Goal: Information Seeking & Learning: Learn about a topic

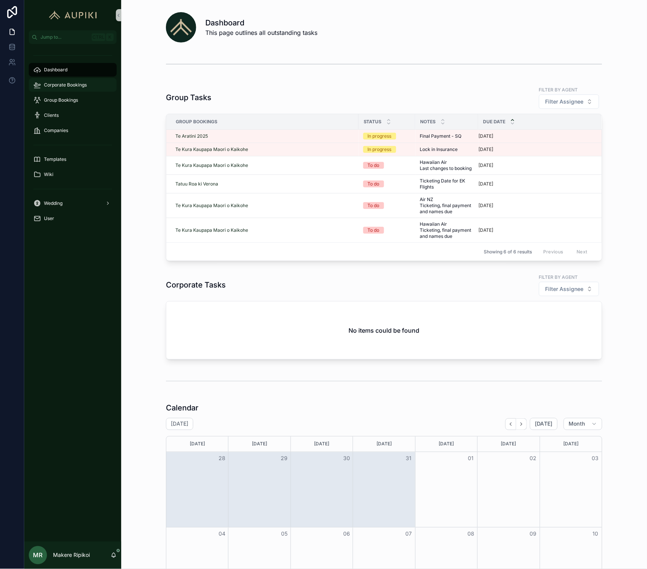
click at [58, 83] on span "Corporate Bookings" at bounding box center [65, 85] width 43 height 6
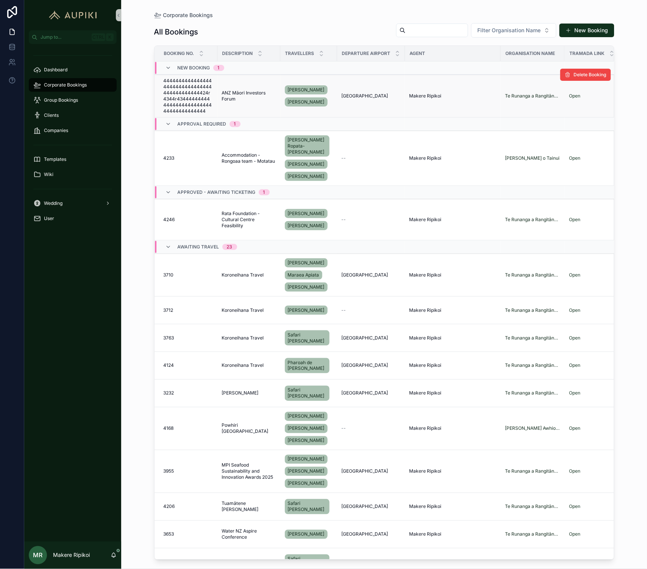
click at [238, 100] on span "ANZ Māori Investors Forum" at bounding box center [249, 96] width 54 height 12
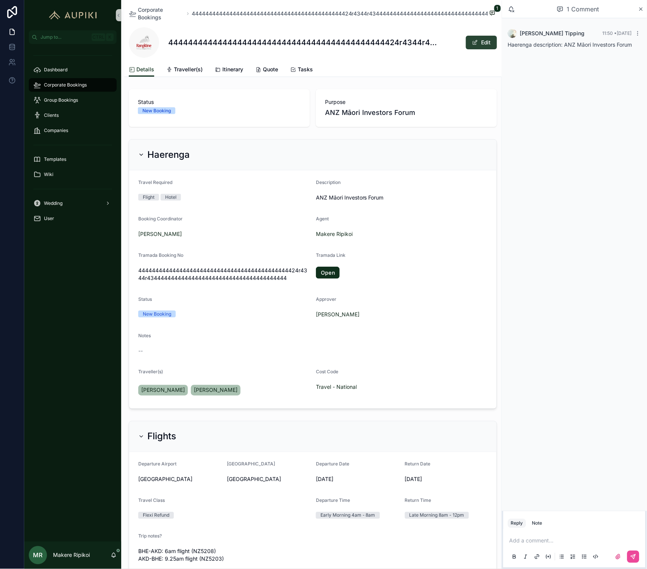
click at [466, 45] on button "Edit" at bounding box center [481, 43] width 31 height 14
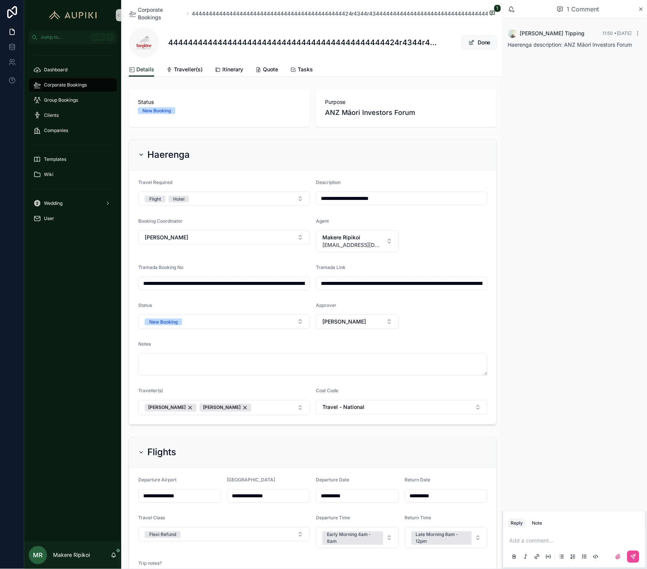
click at [220, 284] on input "**********" at bounding box center [224, 283] width 171 height 11
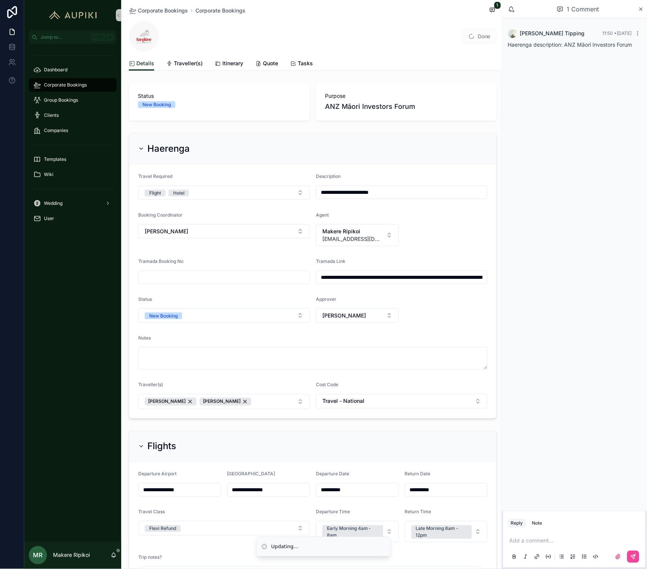
click at [210, 275] on input "scrollable content" at bounding box center [224, 277] width 171 height 11
type input "****"
click at [465, 34] on span "Done" at bounding box center [479, 37] width 35 height 14
click at [472, 42] on button "Done" at bounding box center [479, 37] width 35 height 14
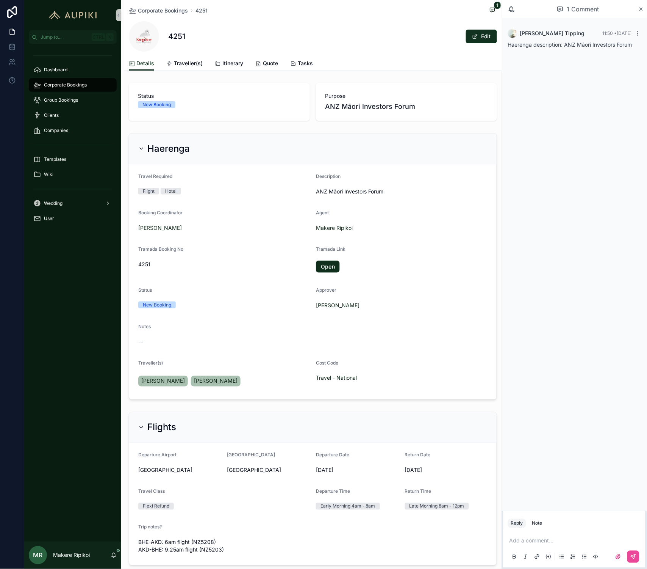
click at [227, 228] on div "[PERSON_NAME]" at bounding box center [224, 228] width 172 height 8
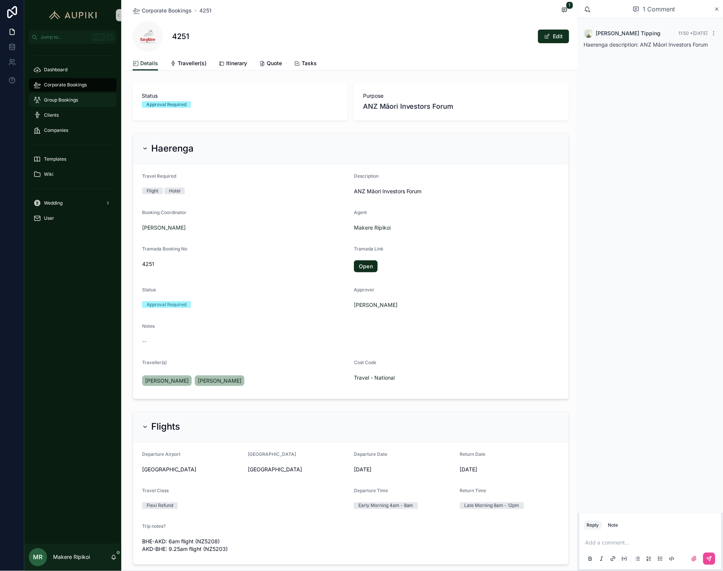
click at [57, 101] on span "Group Bookings" at bounding box center [61, 100] width 34 height 6
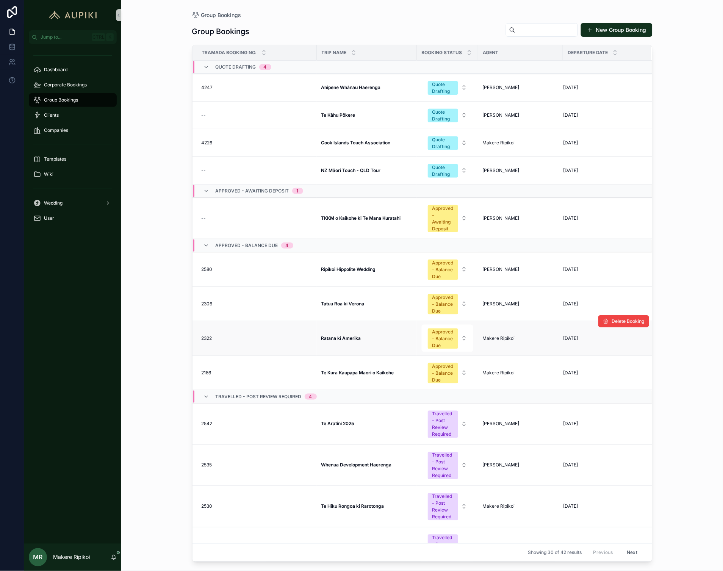
click at [351, 341] on strong "Ratana ki Amerika" at bounding box center [341, 338] width 40 height 6
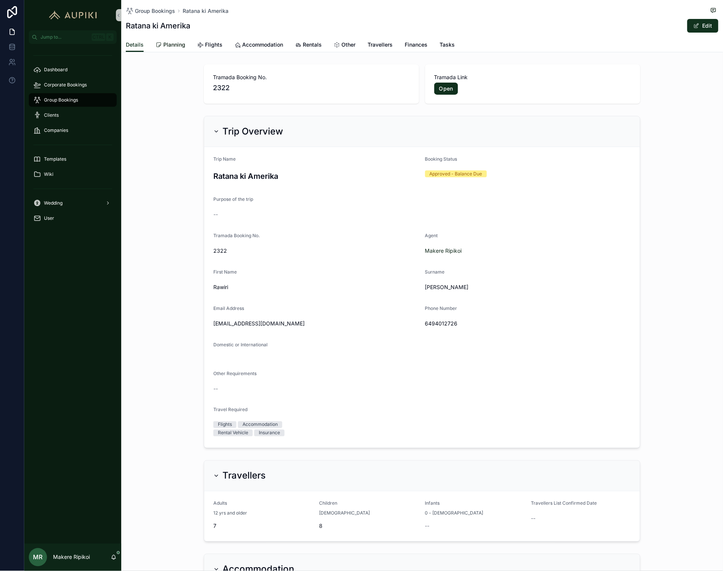
click at [174, 45] on span "Planning" at bounding box center [174, 45] width 22 height 8
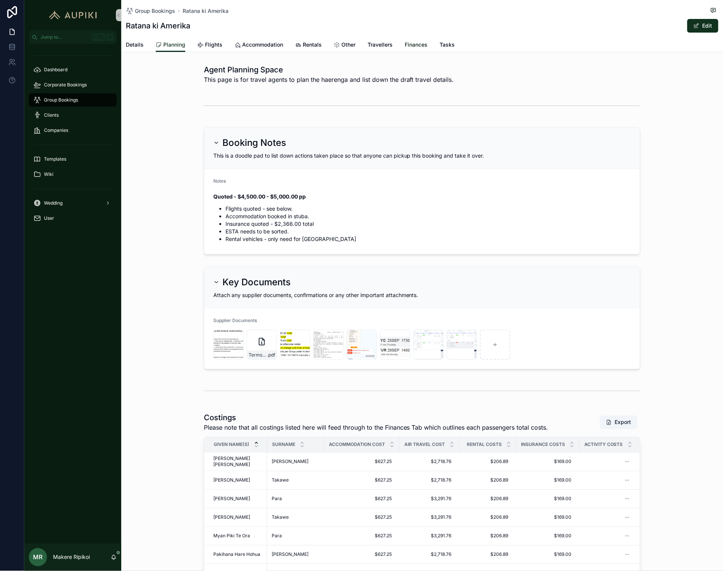
click at [411, 45] on span "Finances" at bounding box center [416, 45] width 23 height 8
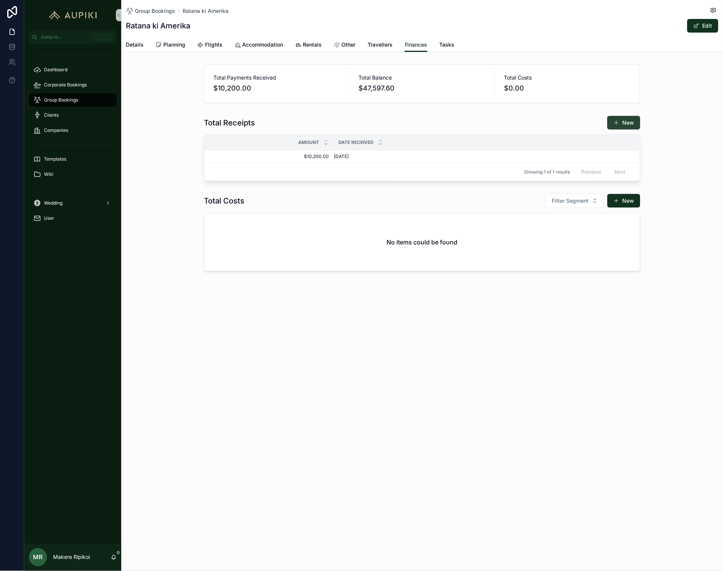
click at [616, 121] on span "scrollable content" at bounding box center [617, 123] width 6 height 6
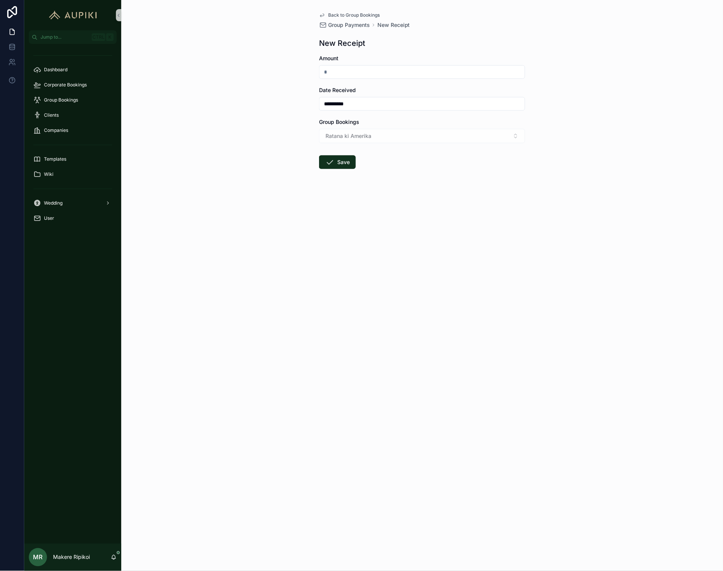
click at [441, 67] on input "scrollable content" at bounding box center [422, 72] width 205 height 11
type input "**********"
click at [317, 270] on div "**********" at bounding box center [422, 285] width 602 height 571
drag, startPoint x: 340, startPoint y: 108, endPoint x: 285, endPoint y: 111, distance: 55.8
click at [285, 111] on div "**********" at bounding box center [422, 285] width 602 height 571
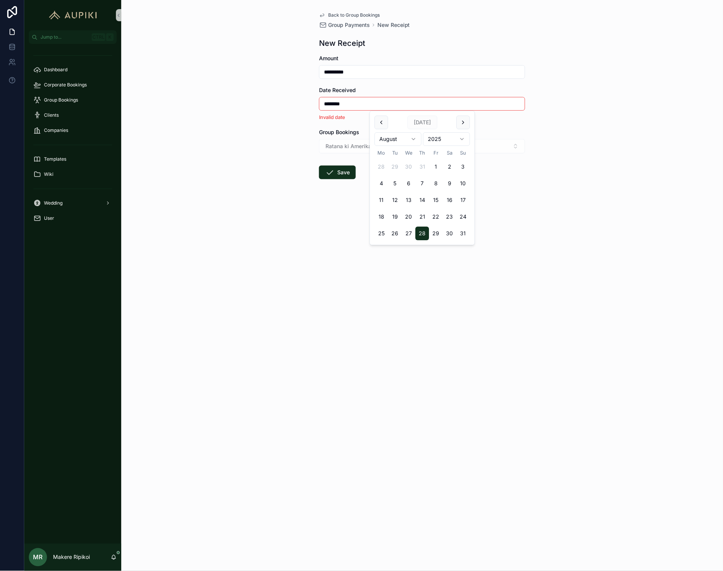
click at [394, 185] on button "5" at bounding box center [396, 184] width 14 height 14
type input "*********"
click at [260, 196] on div "**********" at bounding box center [422, 285] width 602 height 571
click at [343, 165] on button "Save" at bounding box center [337, 162] width 37 height 14
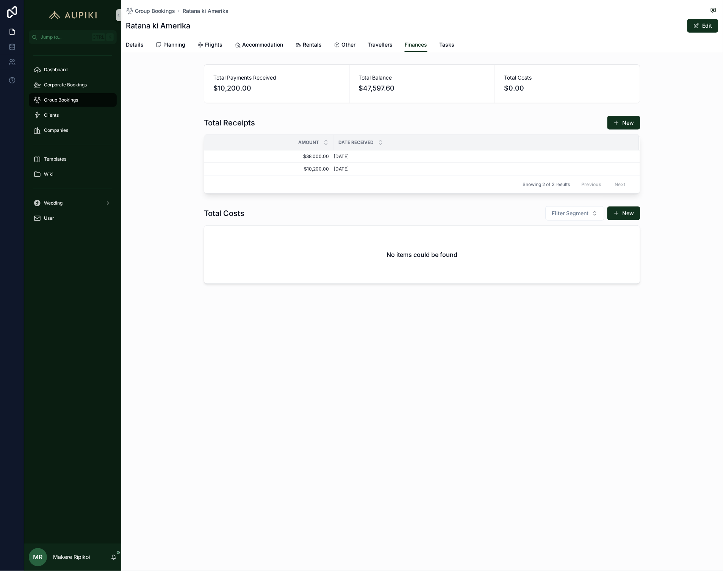
click at [190, 143] on div "Total Receipts New Amount Date Received $38,000.00 $38,000.00 [DATE] [DATE] Del…" at bounding box center [422, 155] width 602 height 84
click at [171, 42] on span "Planning" at bounding box center [174, 45] width 22 height 8
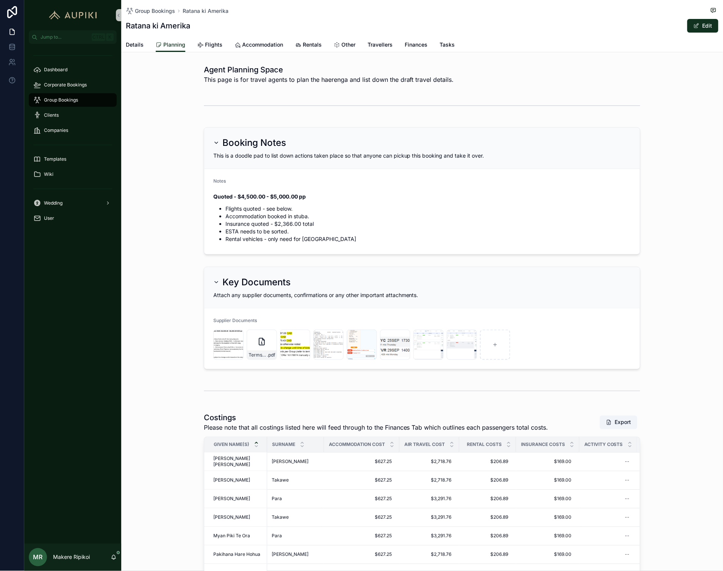
drag, startPoint x: 705, startPoint y: 25, endPoint x: 680, endPoint y: 34, distance: 26.9
click at [647, 25] on button "Edit" at bounding box center [703, 26] width 31 height 14
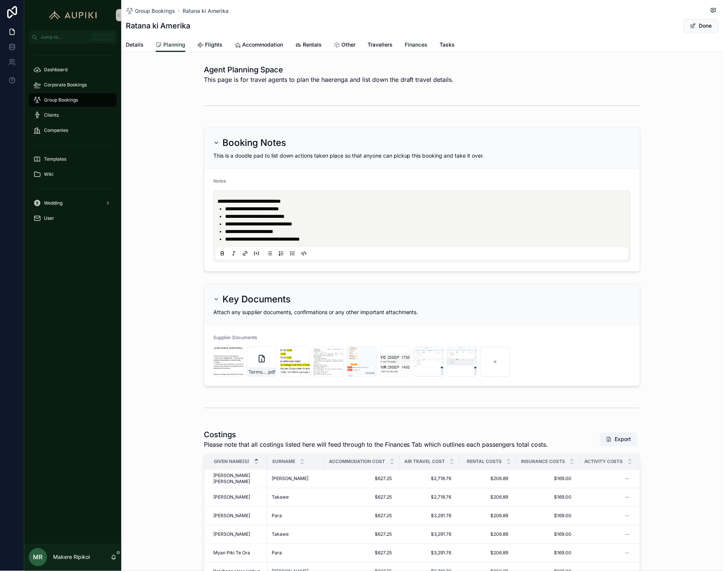
click at [421, 47] on span "Finances" at bounding box center [416, 45] width 23 height 8
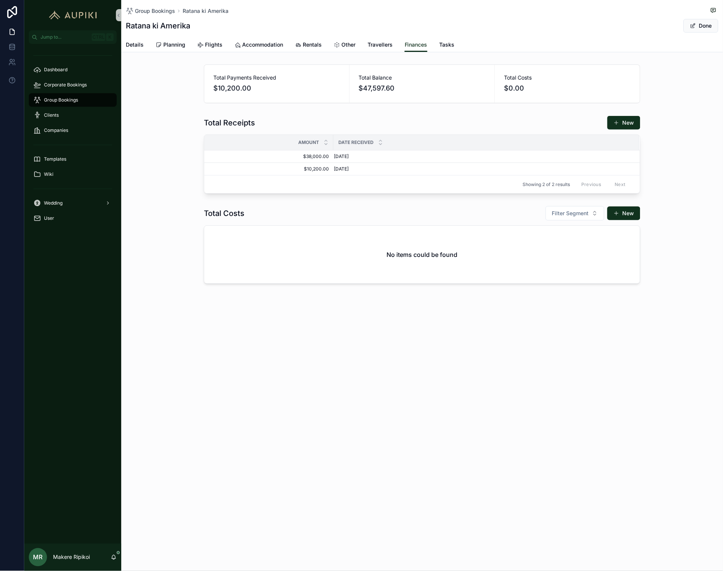
click at [320, 363] on div "Group Bookings Ratana ki Amerika Ratana ki [GEOGRAPHIC_DATA] Done Finances Deta…" at bounding box center [422, 285] width 602 height 571
click at [387, 47] on span "Travellers" at bounding box center [380, 45] width 25 height 8
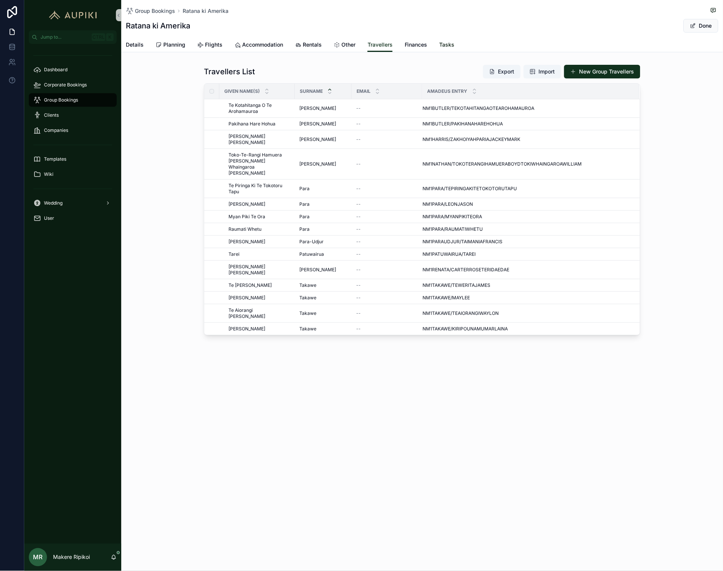
click at [445, 44] on span "Tasks" at bounding box center [447, 45] width 15 height 8
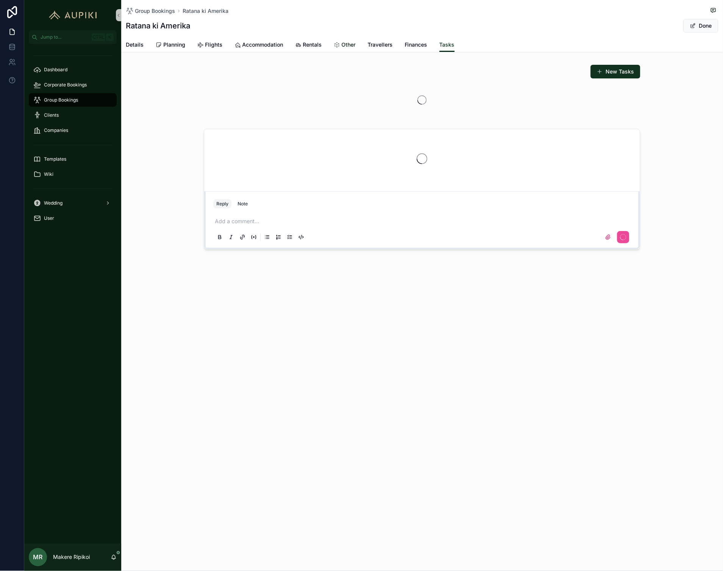
click at [351, 48] on span "Other" at bounding box center [349, 45] width 14 height 8
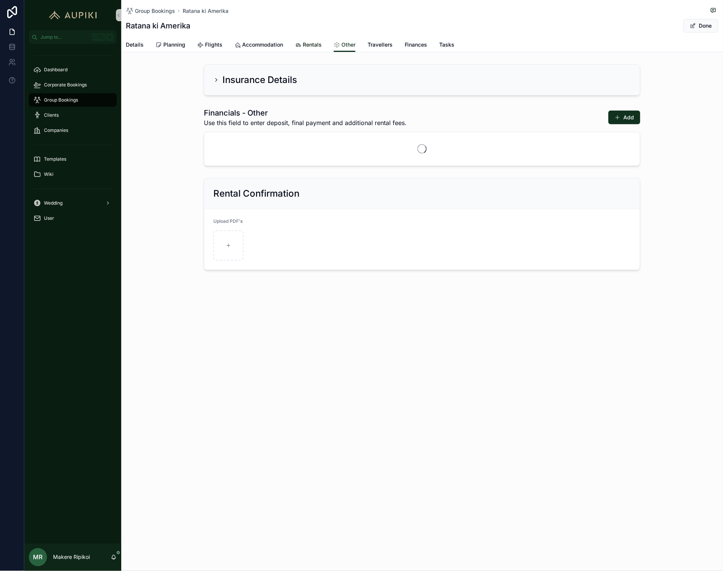
click at [308, 48] on span "Rentals" at bounding box center [312, 45] width 19 height 8
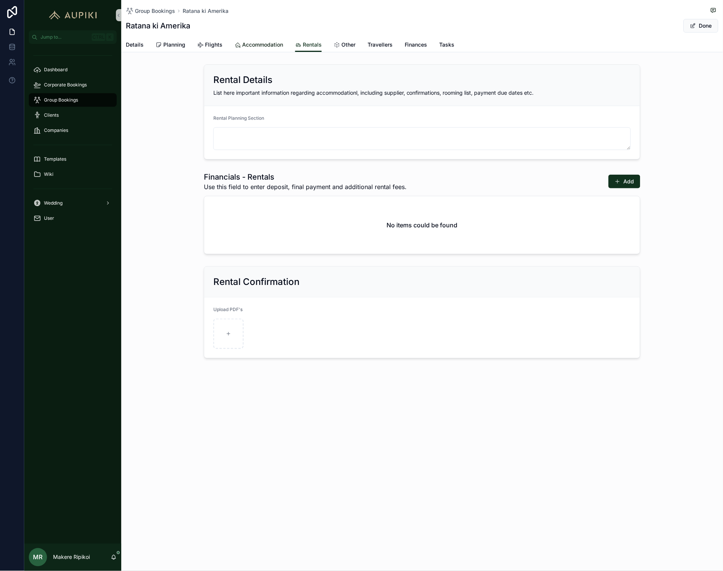
click at [266, 47] on span "Accommodation" at bounding box center [262, 45] width 41 height 8
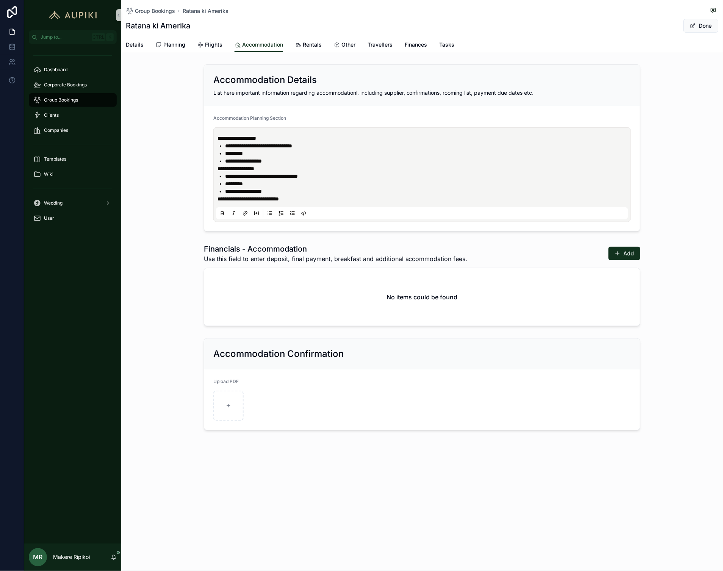
click at [321, 47] on div "Details Planning Flights Accommodation Rentals Other Travellers Finances Tasks" at bounding box center [422, 45] width 593 height 14
click at [314, 46] on span "Rentals" at bounding box center [312, 45] width 19 height 8
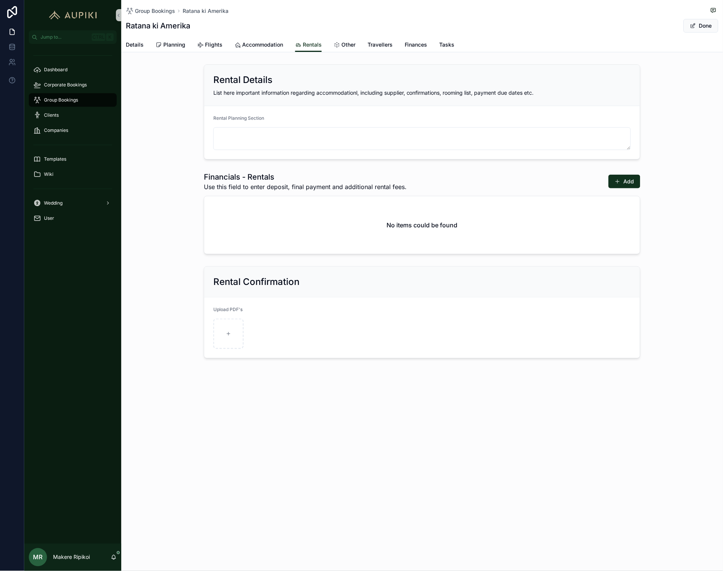
click at [283, 46] on div "Details Planning Flights Accommodation Rentals Other Travellers Finances Tasks" at bounding box center [422, 45] width 593 height 14
click at [275, 45] on span "Accommodation" at bounding box center [262, 45] width 41 height 8
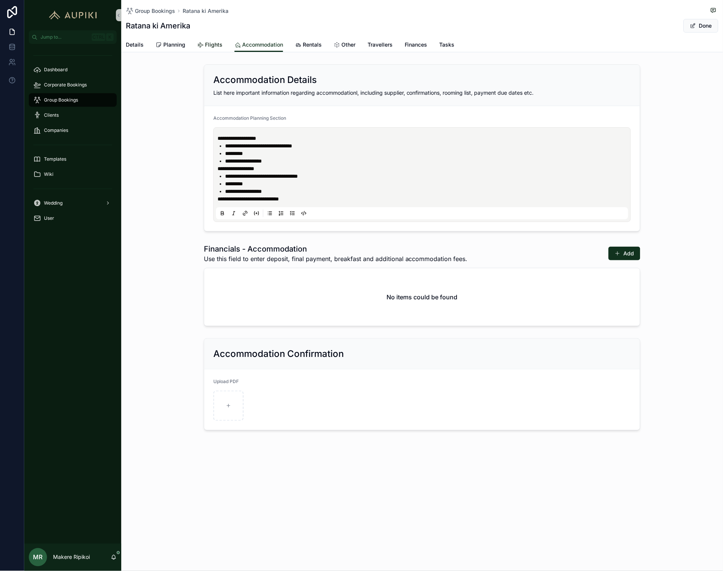
click at [217, 45] on span "Flights" at bounding box center [213, 45] width 17 height 8
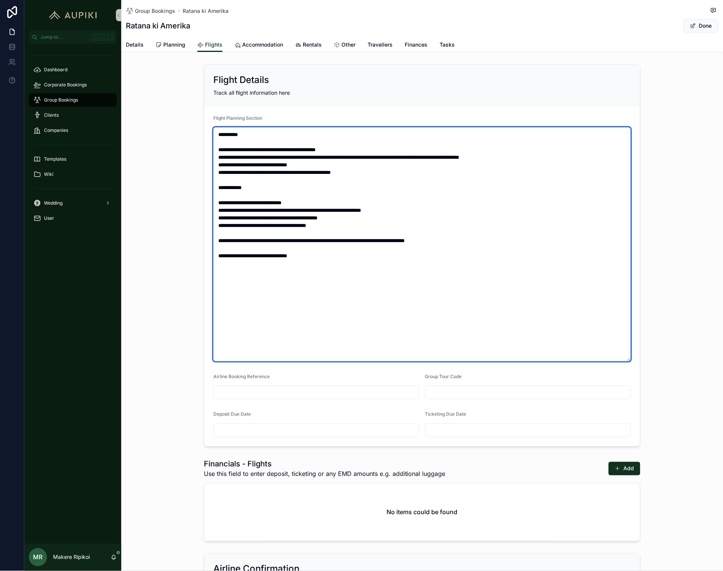
drag, startPoint x: 306, startPoint y: 263, endPoint x: 237, endPoint y: 162, distance: 122.7
click at [238, 161] on textarea "**********" at bounding box center [422, 244] width 418 height 234
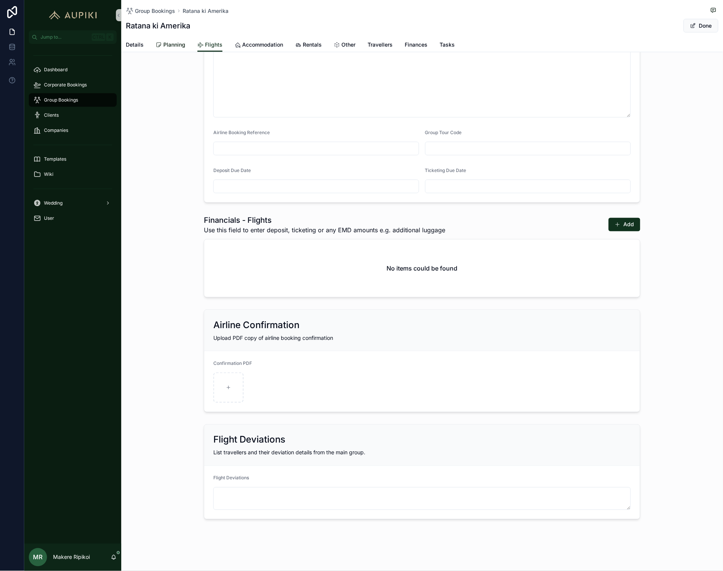
click at [179, 40] on link "Planning" at bounding box center [171, 45] width 30 height 15
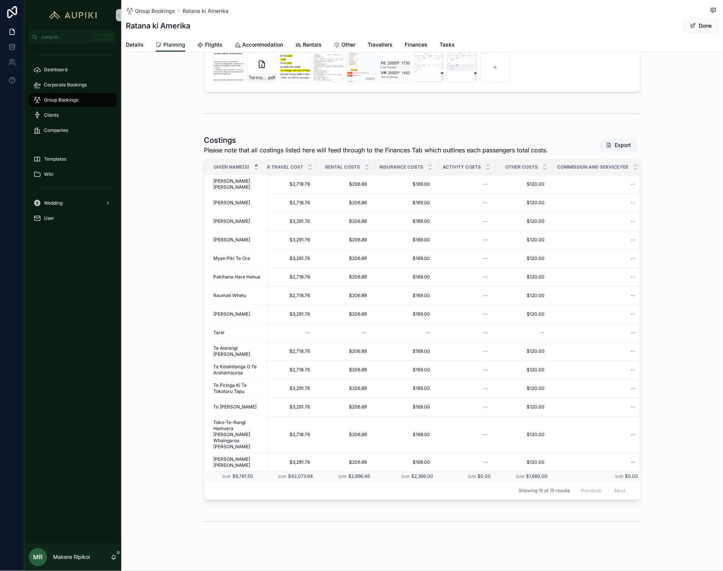
scroll to position [0, 203]
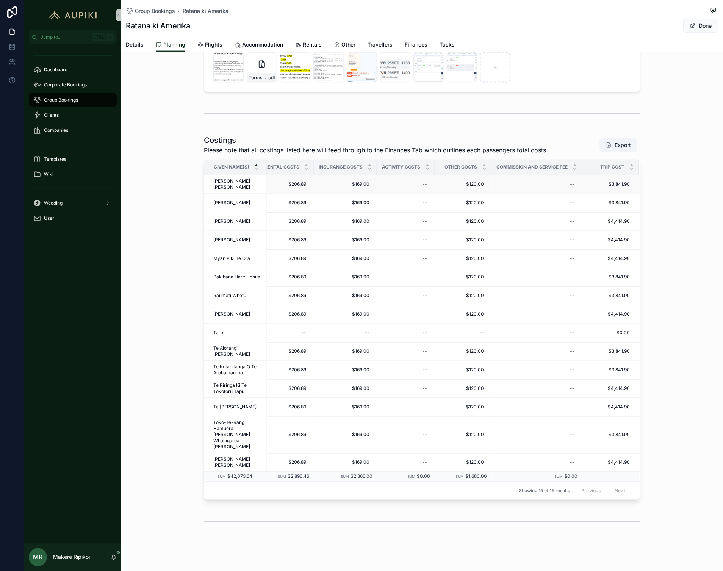
click at [623, 183] on span "$3,841.90" at bounding box center [606, 185] width 47 height 6
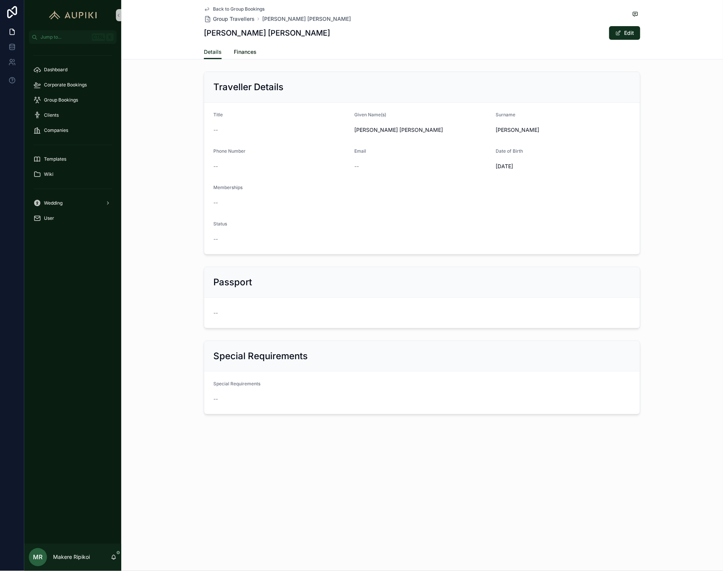
click at [249, 52] on span "Finances" at bounding box center [245, 52] width 23 height 8
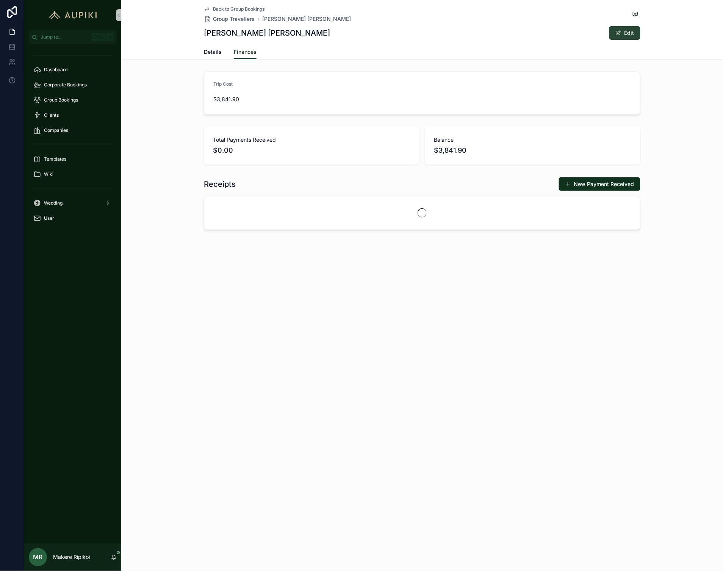
click at [624, 28] on button "Edit" at bounding box center [625, 33] width 31 height 14
click at [612, 31] on span "scrollable content" at bounding box center [615, 33] width 6 height 6
click at [207, 54] on span "Details" at bounding box center [213, 52] width 18 height 8
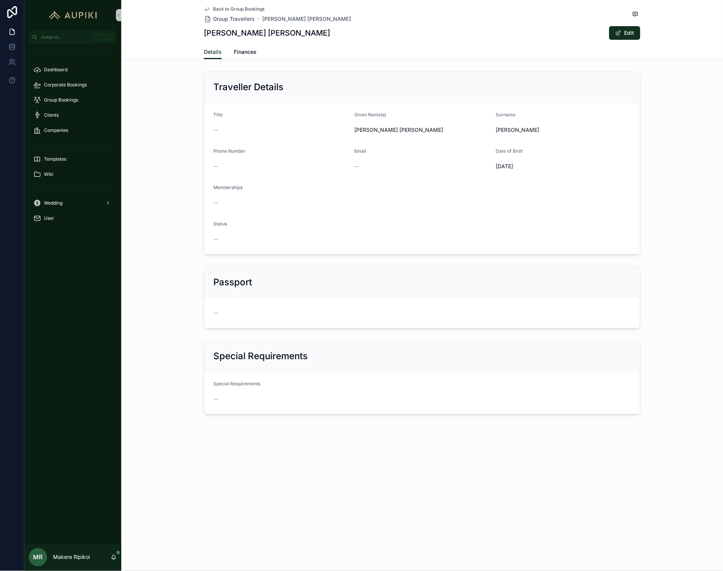
click at [231, 7] on span "Back to Group Bookings" at bounding box center [239, 9] width 52 height 6
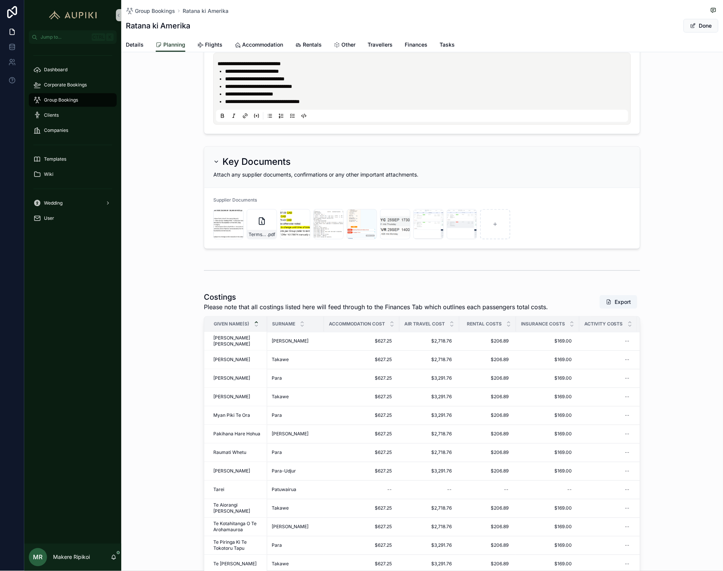
scroll to position [130, 0]
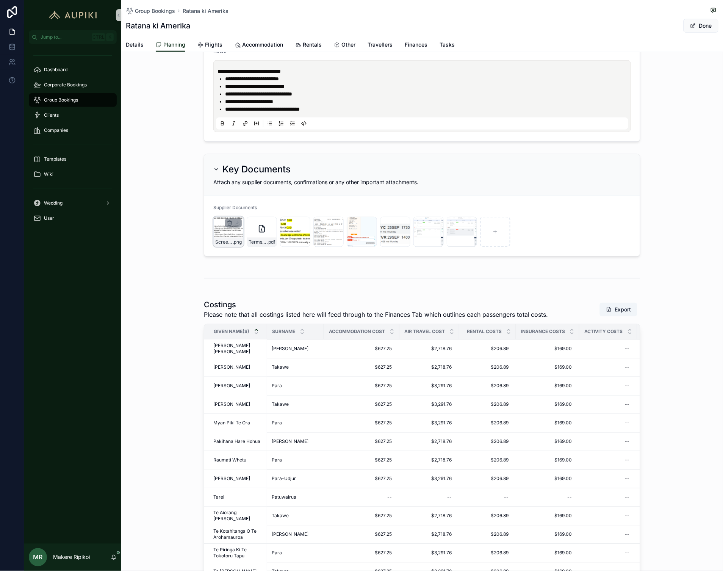
click at [229, 221] on icon "scrollable content" at bounding box center [230, 221] width 2 height 1
click at [244, 209] on icon "scrollable content" at bounding box center [242, 209] width 3 height 3
click at [229, 221] on icon "scrollable content" at bounding box center [230, 223] width 6 height 6
click at [241, 210] on icon "scrollable content" at bounding box center [242, 209] width 3 height 3
click at [227, 222] on icon "scrollable content" at bounding box center [230, 223] width 6 height 6
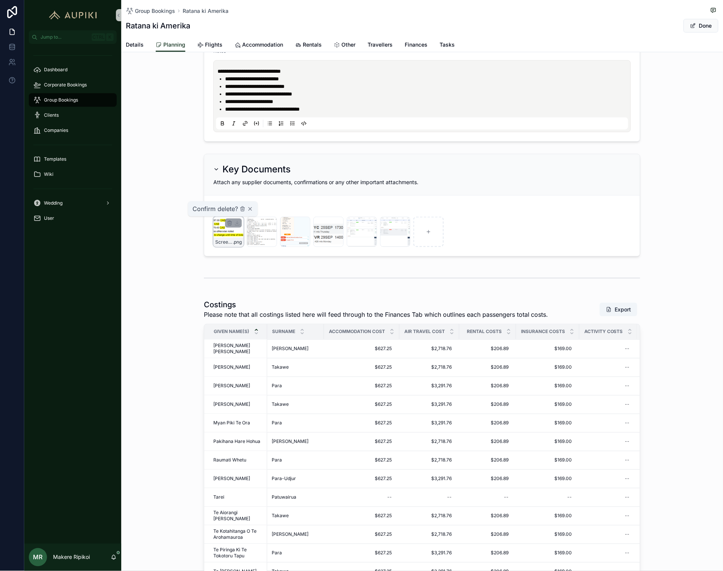
click at [239, 209] on div "Confirm delete?" at bounding box center [223, 208] width 61 height 9
click at [241, 210] on icon "scrollable content" at bounding box center [242, 209] width 3 height 3
click at [227, 222] on icon "scrollable content" at bounding box center [230, 223] width 6 height 6
click at [242, 210] on icon "scrollable content" at bounding box center [242, 210] width 0 height 2
click at [229, 222] on icon "scrollable content" at bounding box center [230, 223] width 6 height 6
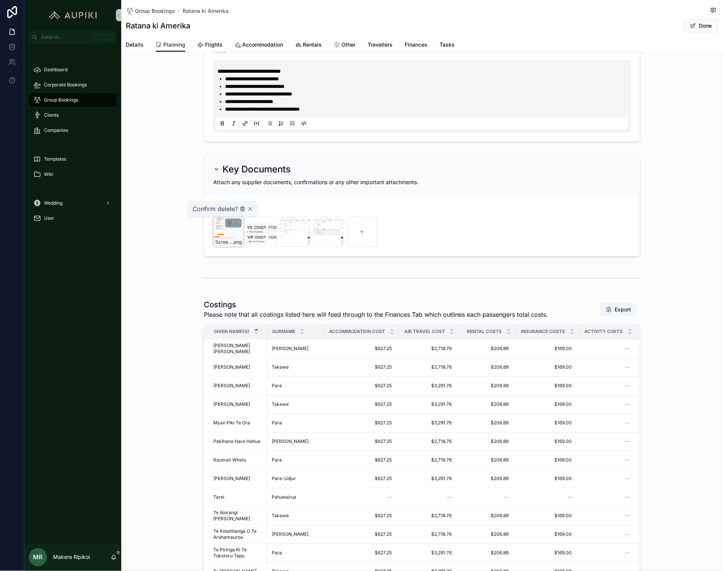
click at [243, 209] on icon "scrollable content" at bounding box center [243, 209] width 6 height 6
click at [227, 226] on icon "scrollable content" at bounding box center [230, 223] width 6 height 6
click at [240, 210] on icon "scrollable content" at bounding box center [243, 209] width 6 height 6
click at [227, 221] on icon "scrollable content" at bounding box center [230, 223] width 6 height 6
click at [241, 210] on icon "scrollable content" at bounding box center [242, 209] width 3 height 3
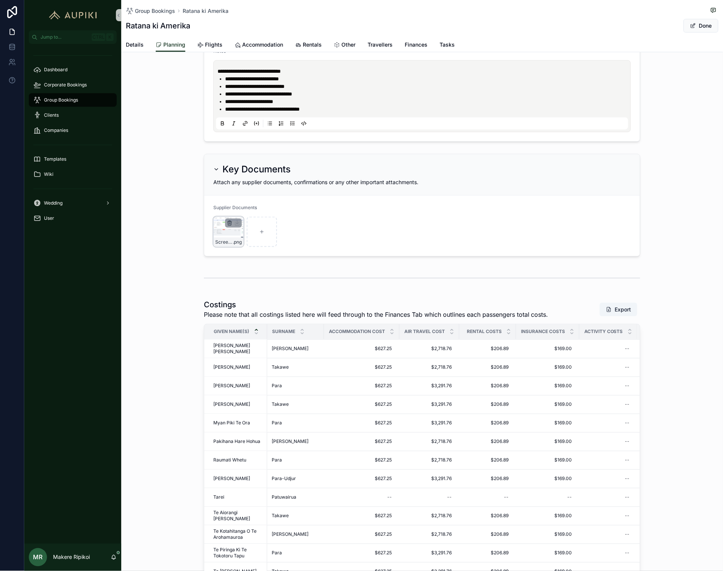
click at [227, 224] on icon "scrollable content" at bounding box center [230, 223] width 6 height 6
click at [240, 210] on icon "scrollable content" at bounding box center [243, 209] width 6 height 6
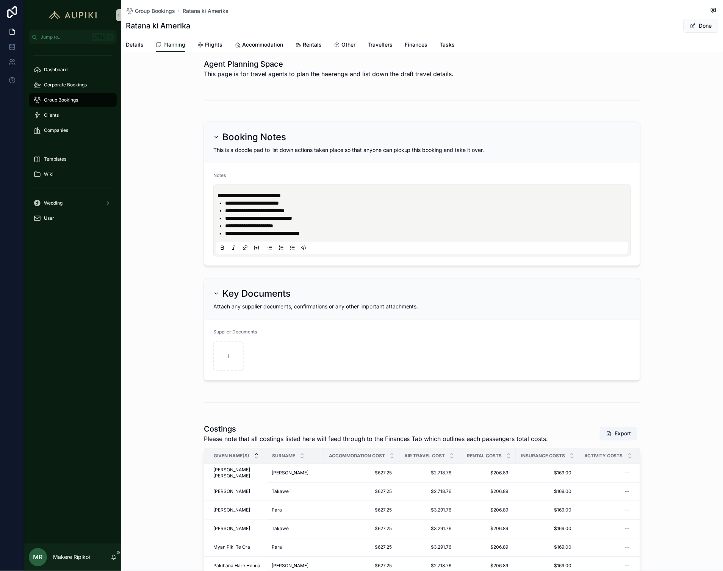
scroll to position [0, 0]
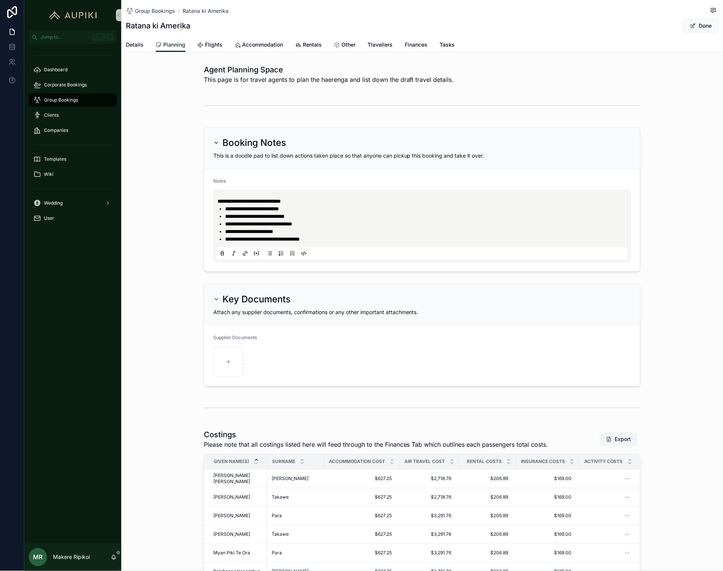
click at [345, 235] on li "**********" at bounding box center [427, 239] width 405 height 8
drag, startPoint x: 322, startPoint y: 238, endPoint x: 210, endPoint y: 199, distance: 119.2
click at [210, 199] on form "**********" at bounding box center [422, 220] width 436 height 102
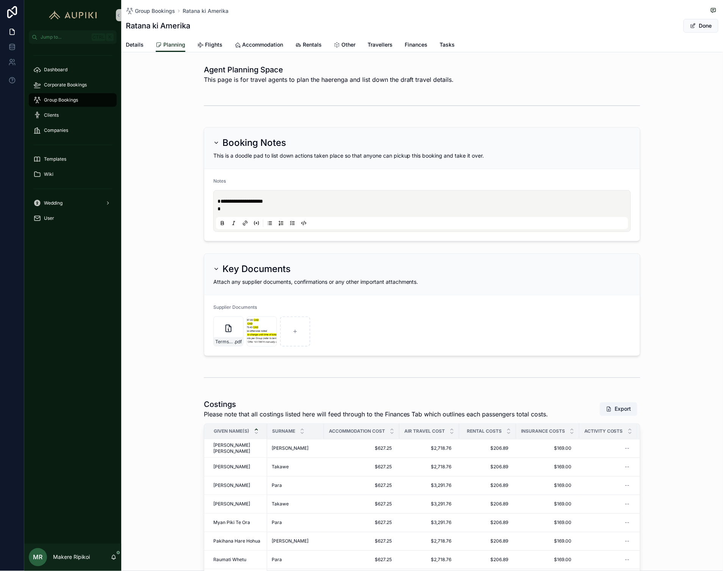
click at [218, 219] on button "scrollable content" at bounding box center [222, 223] width 9 height 9
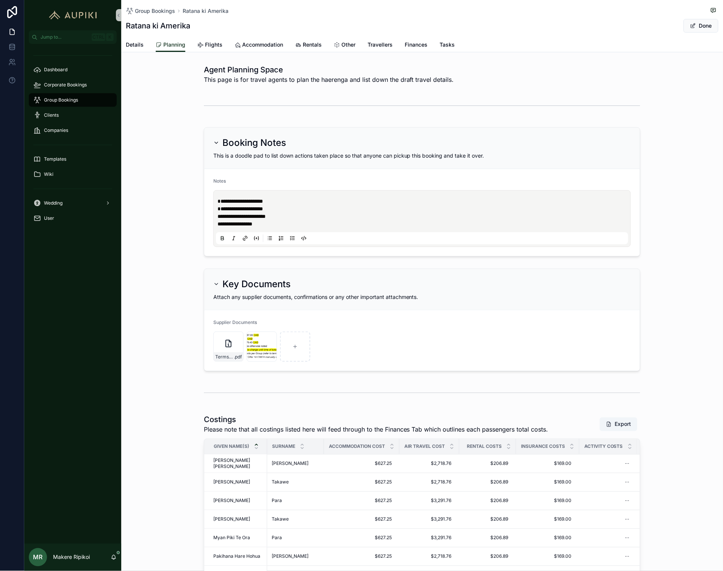
click at [174, 117] on div "scrollable content" at bounding box center [422, 105] width 602 height 25
click at [229, 338] on icon "scrollable content" at bounding box center [229, 339] width 0 height 2
click at [244, 324] on icon "scrollable content" at bounding box center [242, 324] width 3 height 3
click at [229, 337] on icon "scrollable content" at bounding box center [229, 338] width 3 height 3
click at [239, 324] on div "Confirm delete?" at bounding box center [223, 324] width 61 height 9
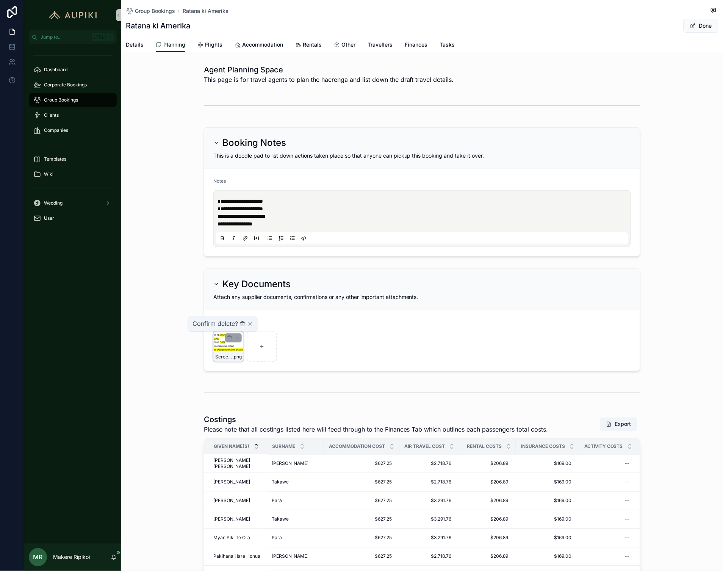
click at [243, 326] on icon "scrollable content" at bounding box center [243, 324] width 6 height 6
click at [191, 217] on div "**********" at bounding box center [422, 191] width 602 height 135
click at [268, 224] on p "**********" at bounding box center [424, 224] width 412 height 8
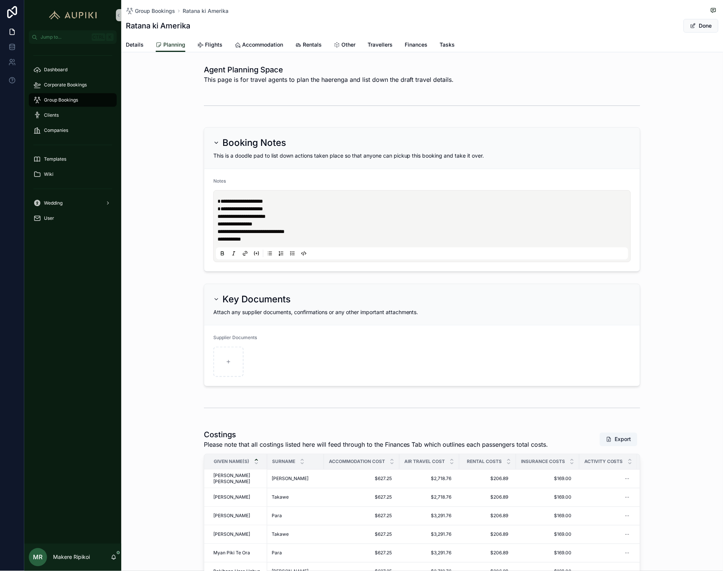
click at [268, 240] on p "**********" at bounding box center [424, 239] width 412 height 8
click at [283, 237] on p "**********" at bounding box center [424, 239] width 412 height 8
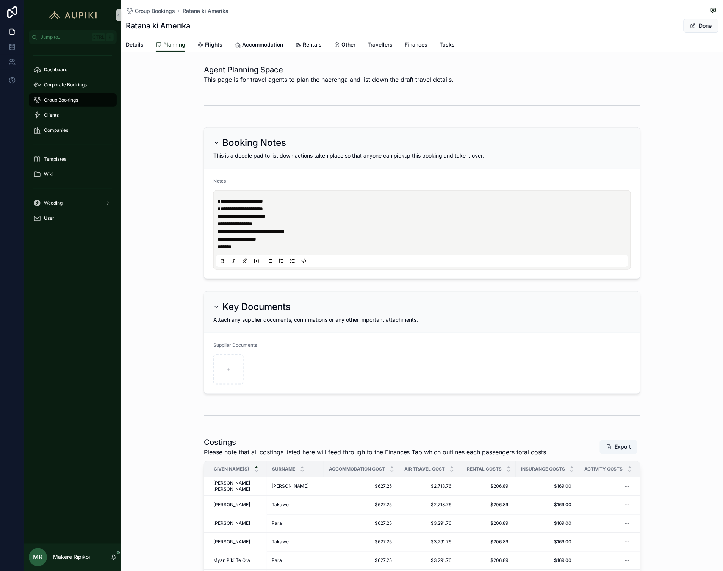
scroll to position [168, 0]
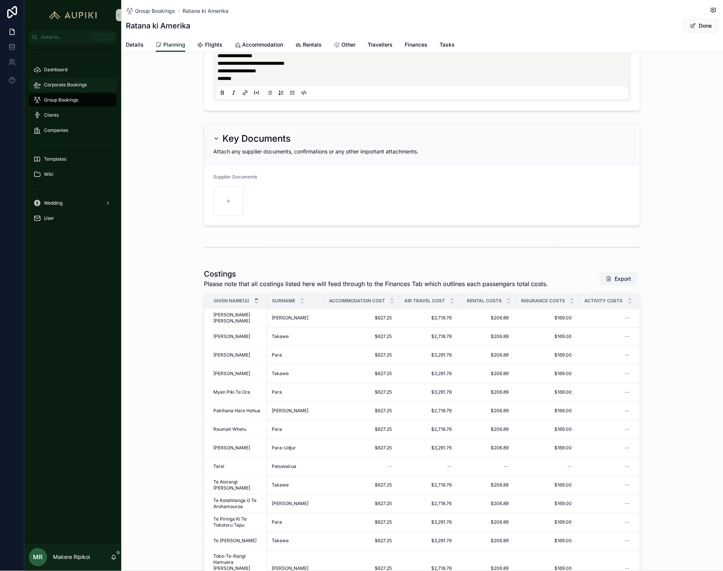
click at [78, 85] on span "Corporate Bookings" at bounding box center [65, 85] width 43 height 6
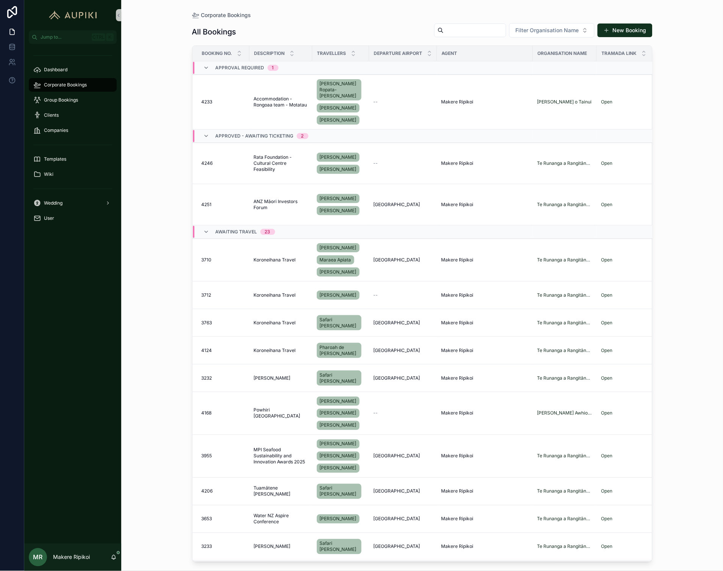
click at [59, 194] on div "scrollable content" at bounding box center [72, 189] width 97 height 14
click at [55, 201] on span "Wedding" at bounding box center [53, 203] width 19 height 6
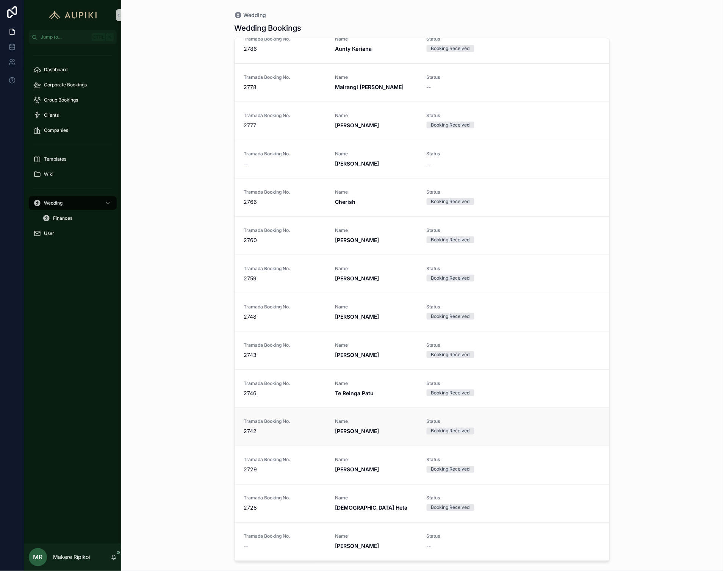
scroll to position [800, 0]
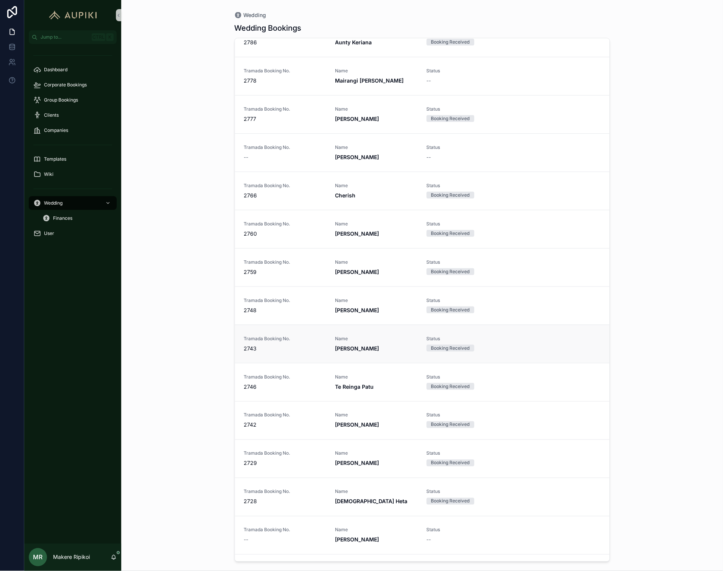
click at [347, 336] on span "Name" at bounding box center [376, 339] width 82 height 6
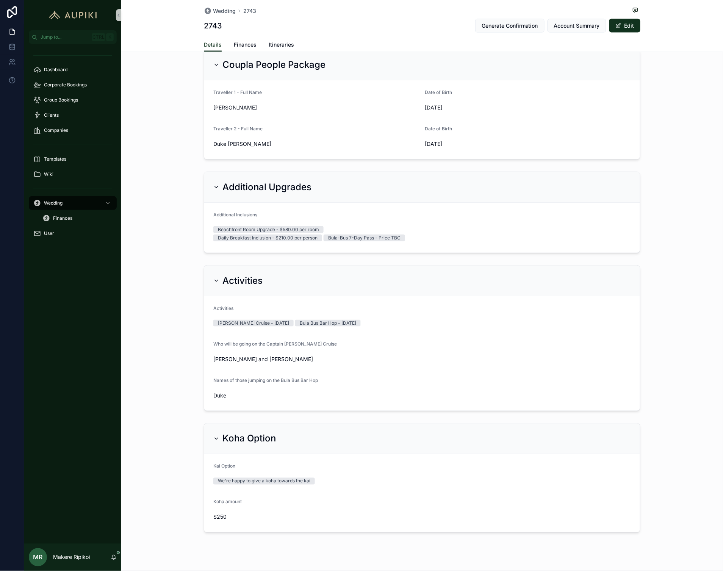
scroll to position [330, 0]
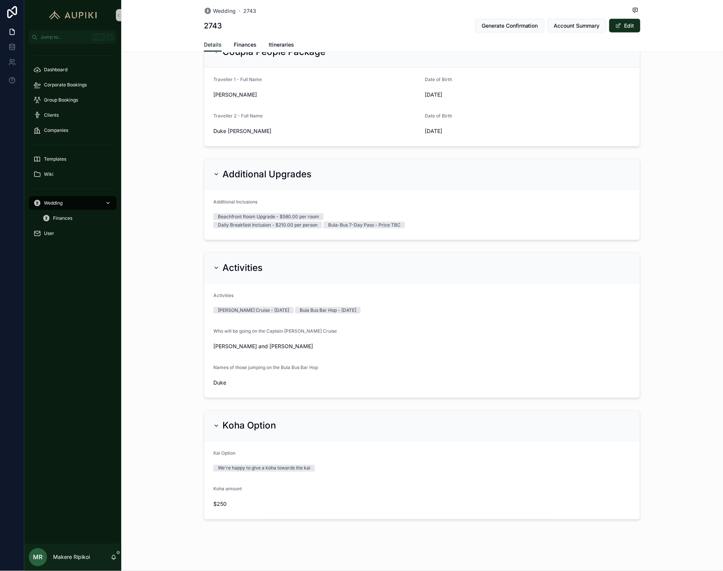
click at [59, 202] on span "Wedding" at bounding box center [53, 203] width 19 height 6
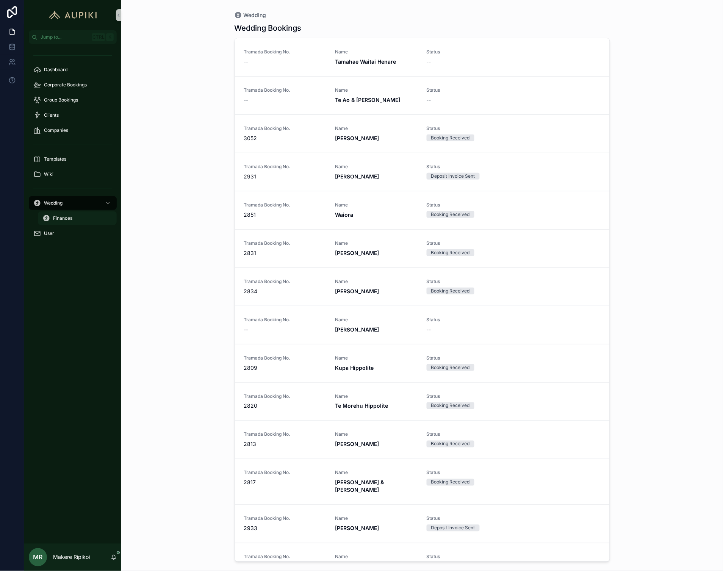
click at [61, 218] on span "Finances" at bounding box center [62, 218] width 19 height 6
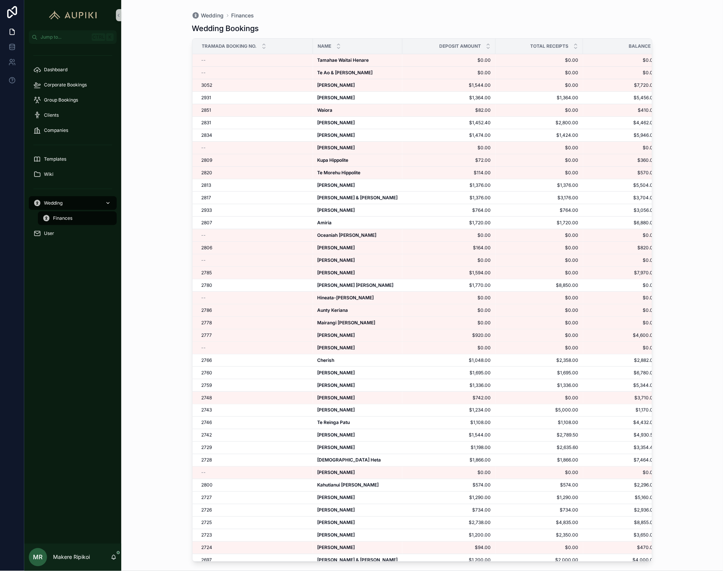
click at [60, 205] on span "Wedding" at bounding box center [53, 203] width 19 height 6
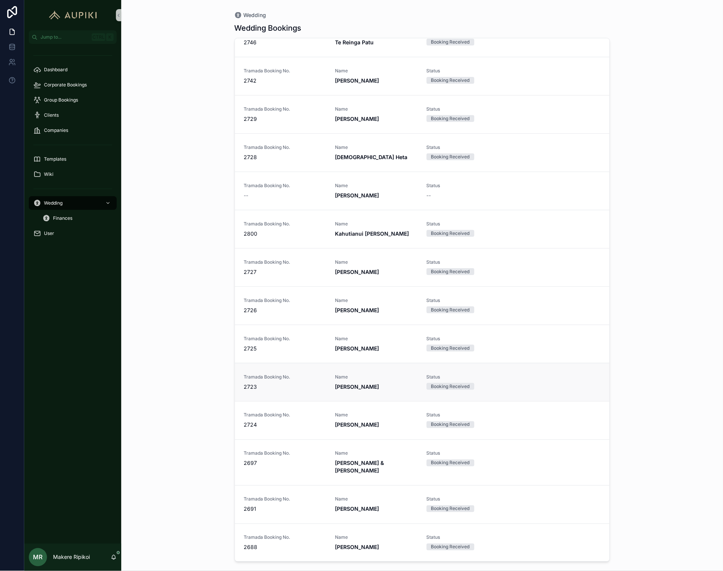
scroll to position [1314, 0]
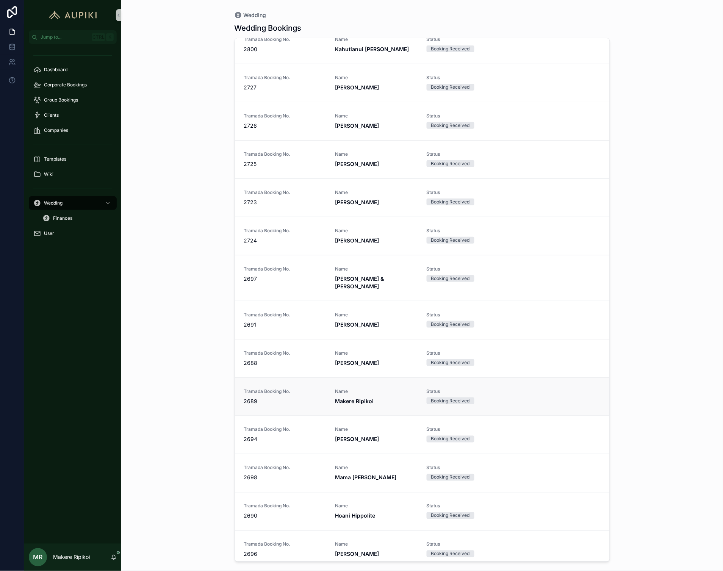
click at [308, 389] on span "Tramada Booking No." at bounding box center [285, 392] width 82 height 6
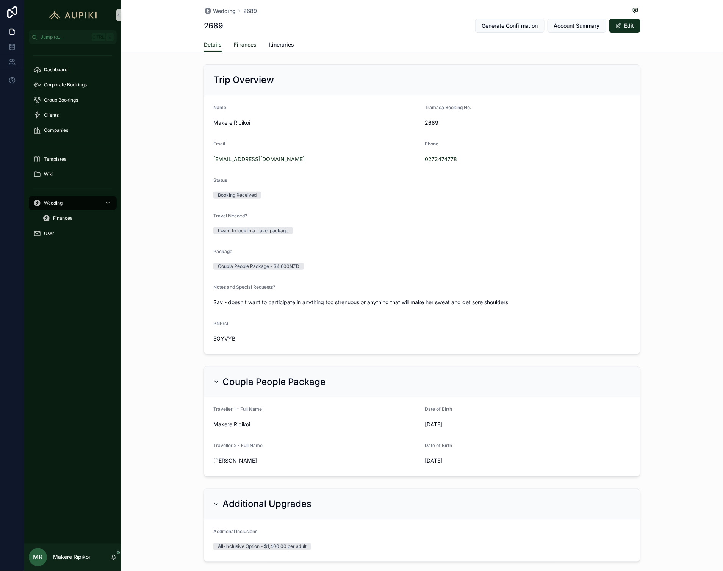
click at [248, 40] on link "Finances" at bounding box center [245, 45] width 23 height 15
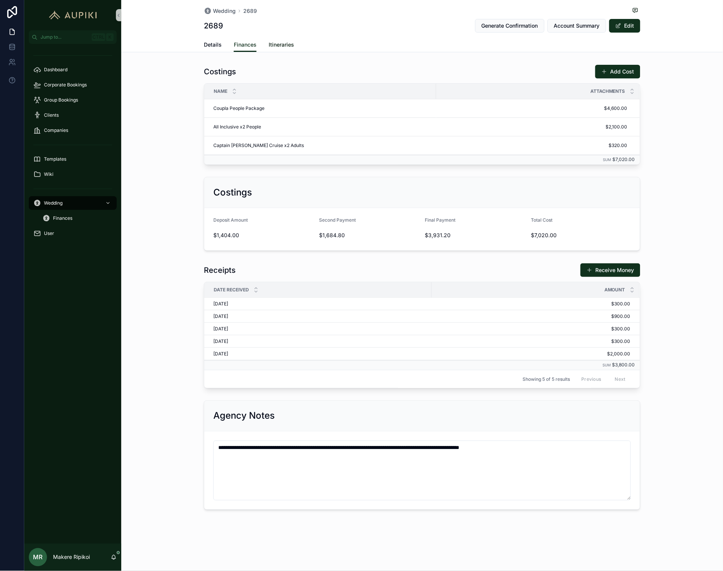
click at [287, 44] on span "Itineraries" at bounding box center [281, 45] width 25 height 8
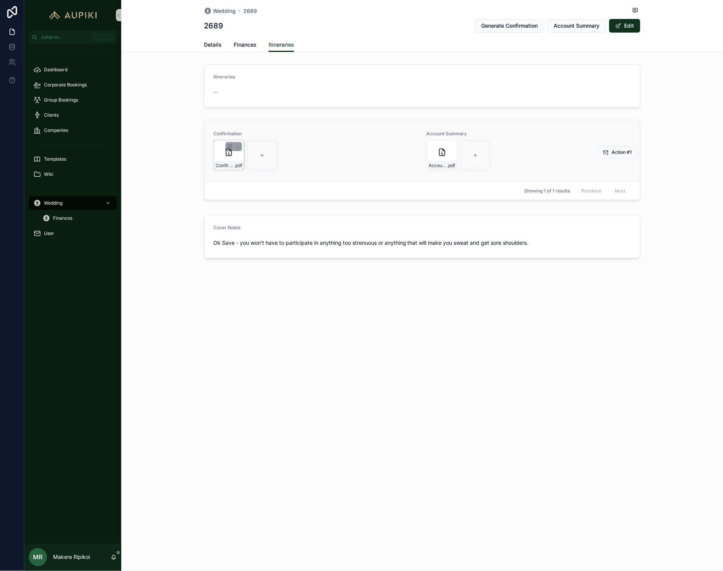
click at [220, 160] on div "Confirmation---B2689 .pdf" at bounding box center [229, 155] width 30 height 30
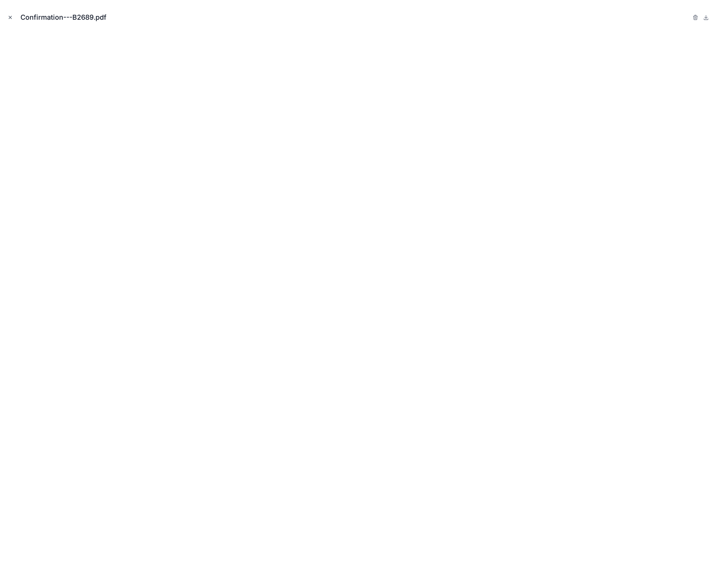
click at [10, 17] on icon "Close modal" at bounding box center [10, 17] width 3 height 3
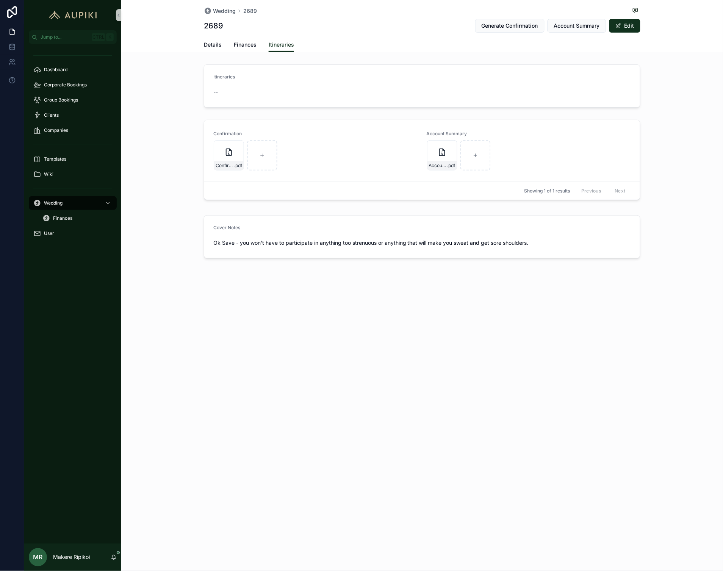
click at [53, 199] on div "Wedding" at bounding box center [72, 203] width 79 height 12
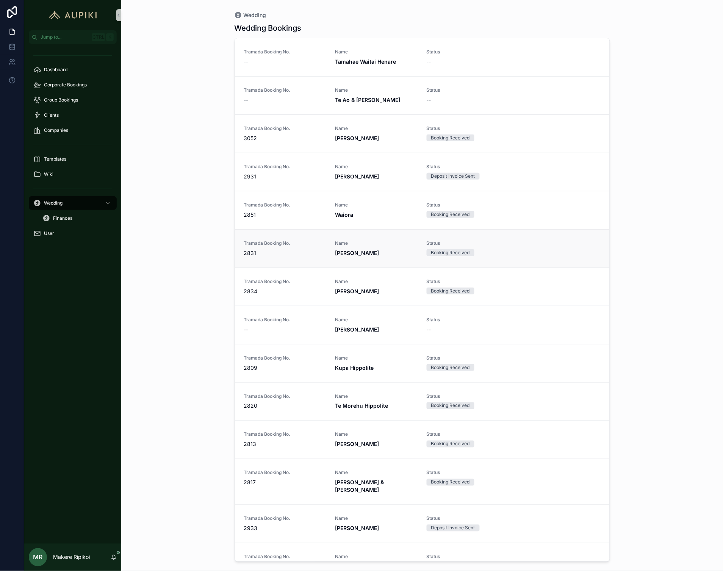
click at [335, 253] on strong "[PERSON_NAME]" at bounding box center [357, 253] width 44 height 6
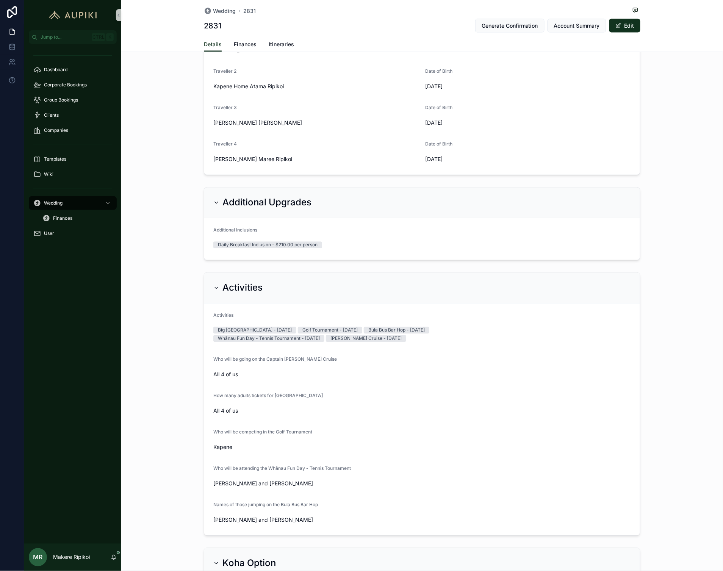
scroll to position [421, 0]
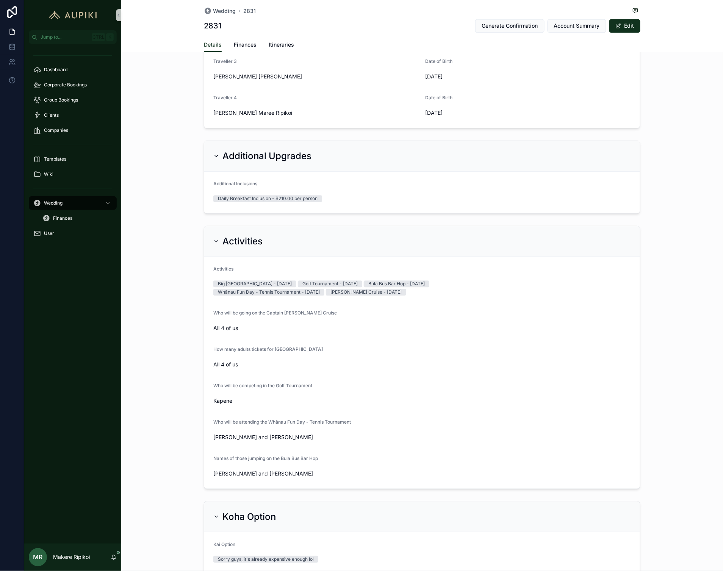
click at [259, 282] on div "Big [GEOGRAPHIC_DATA] - [DATE]" at bounding box center [255, 284] width 74 height 7
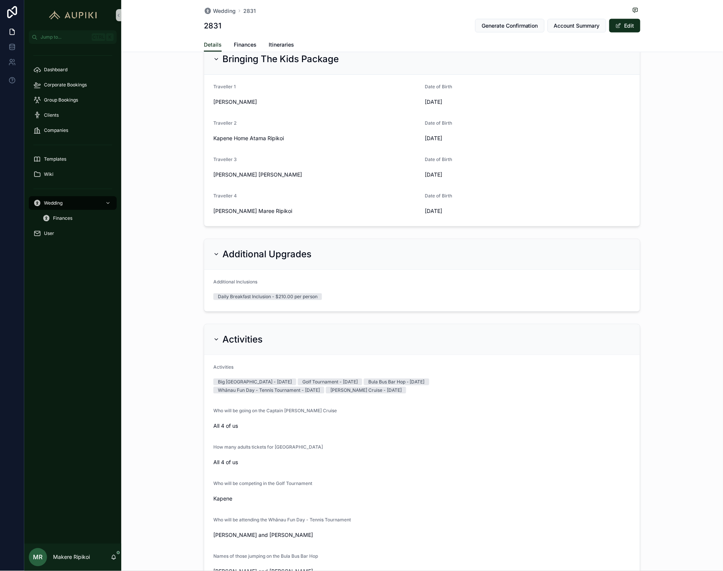
scroll to position [223, 0]
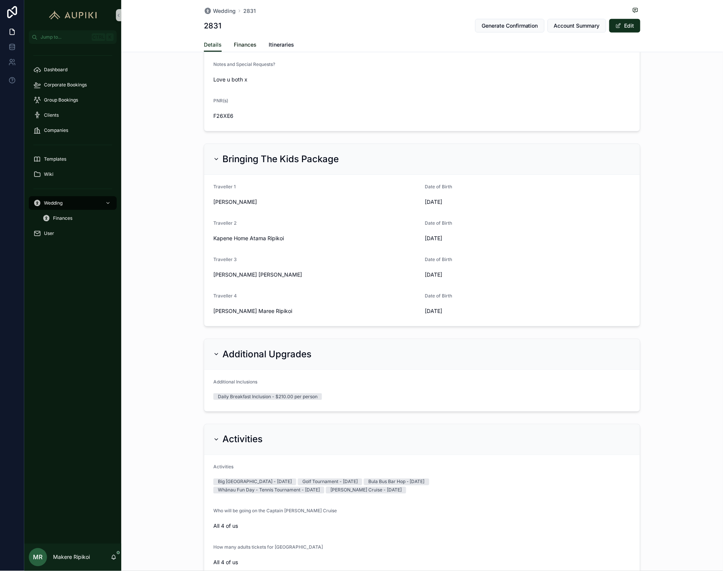
click at [247, 43] on span "Finances" at bounding box center [245, 45] width 23 height 8
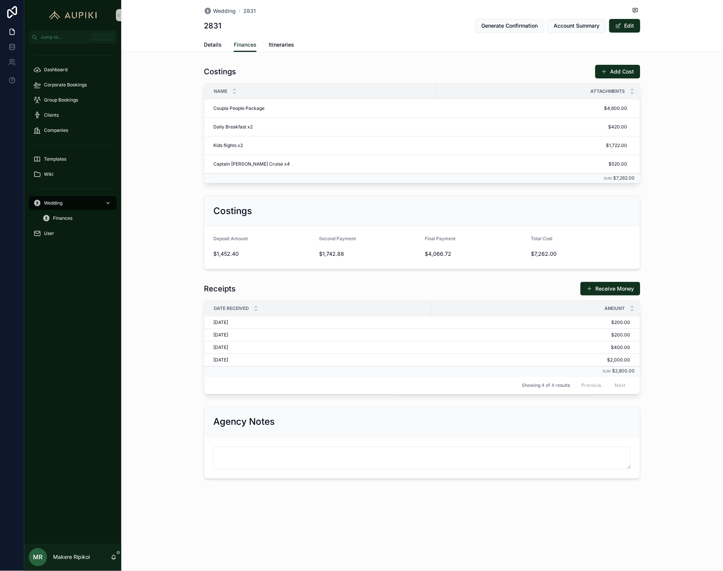
click at [63, 202] on div "Wedding" at bounding box center [72, 203] width 79 height 12
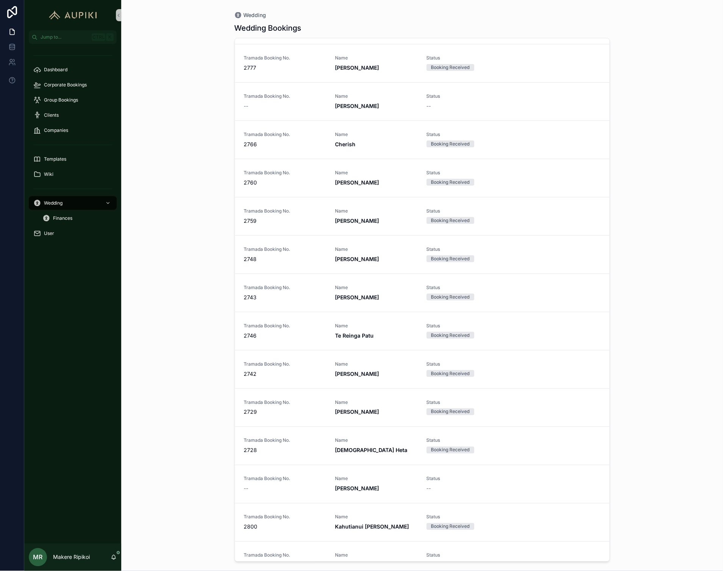
scroll to position [767, 0]
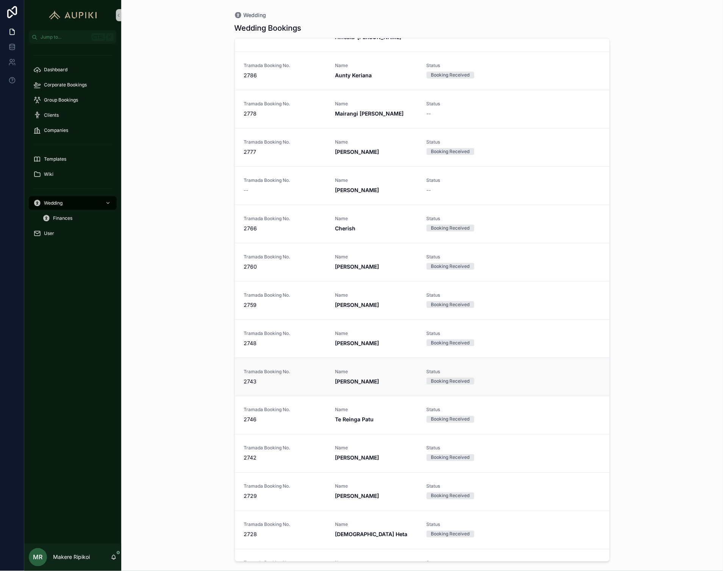
click at [366, 376] on link "Tramada Booking No. 2743 Name [PERSON_NAME] Status Booking Received" at bounding box center [422, 377] width 375 height 38
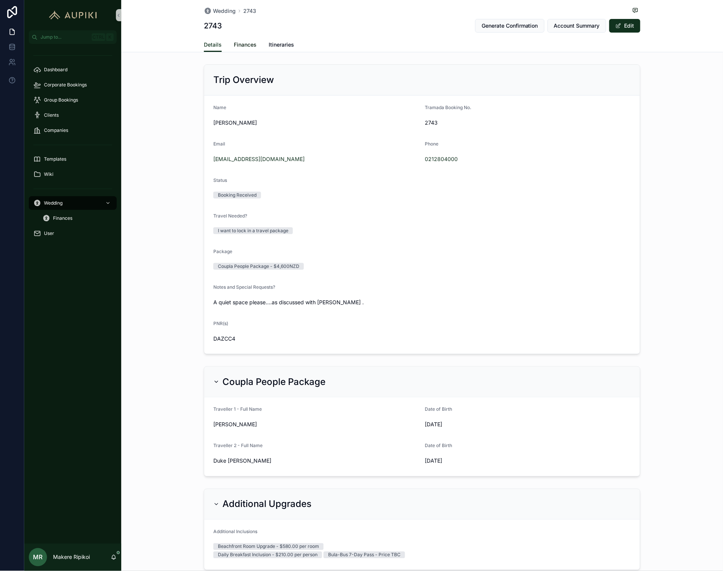
click at [249, 39] on link "Finances" at bounding box center [245, 45] width 23 height 15
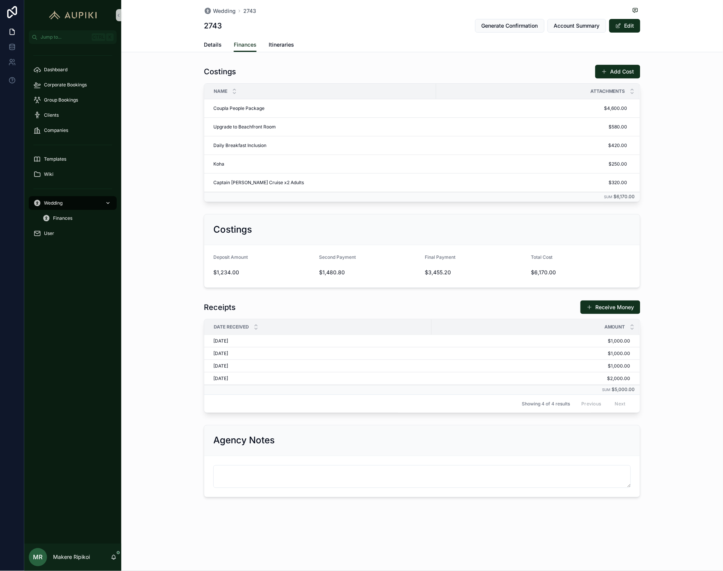
click at [60, 205] on span "Wedding" at bounding box center [53, 203] width 19 height 6
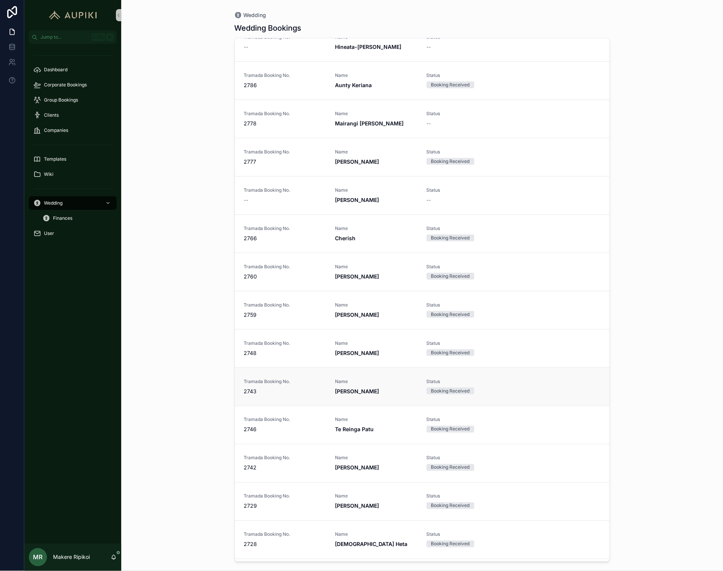
scroll to position [842, 0]
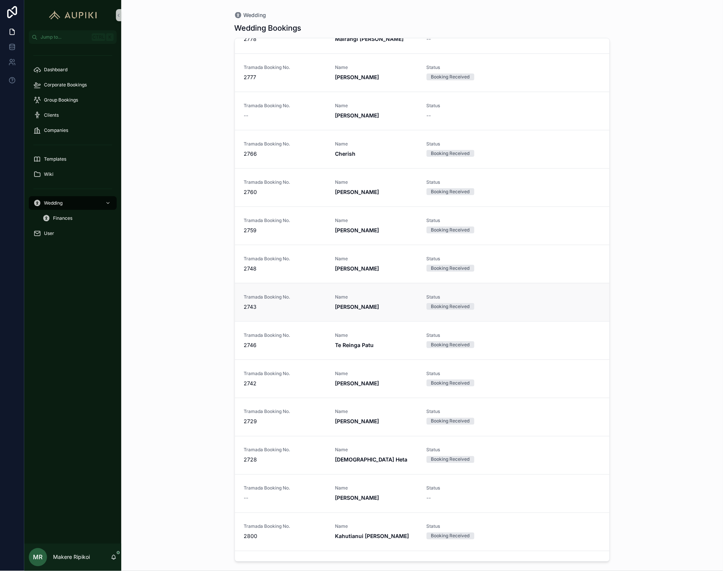
click at [367, 303] on span "[PERSON_NAME]" at bounding box center [376, 307] width 82 height 8
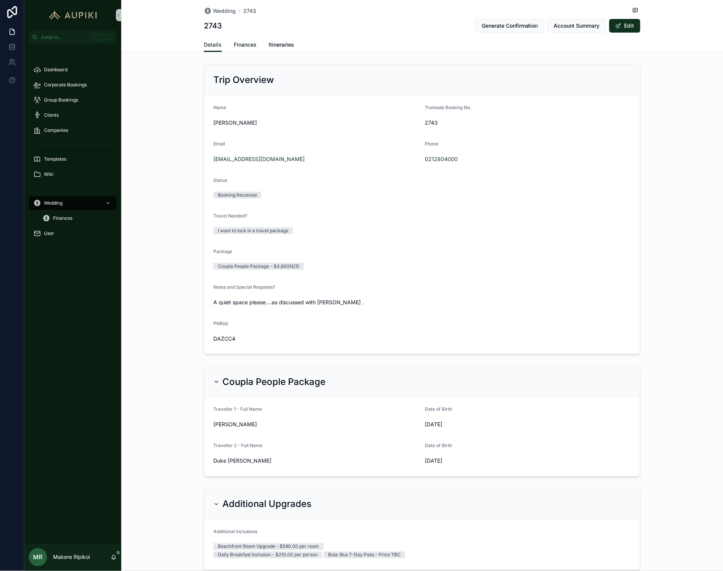
click at [247, 42] on span "Finances" at bounding box center [245, 45] width 23 height 8
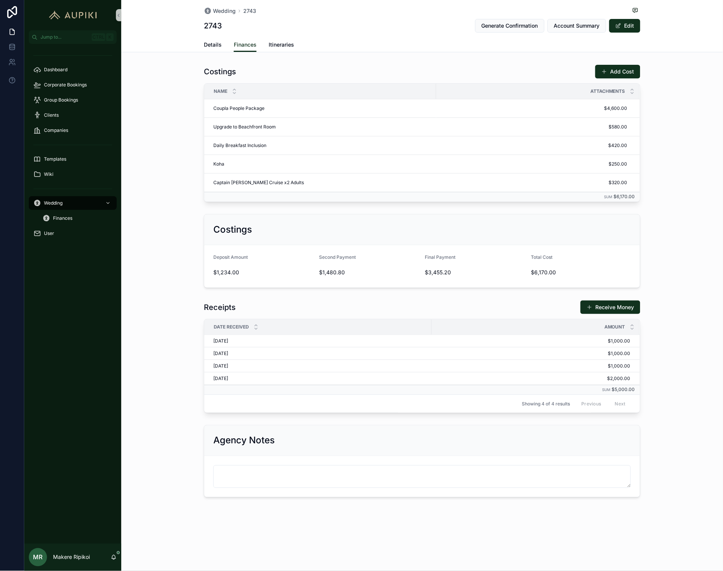
click at [647, 205] on div "Costings Add Cost Name Attachments Coupla People Package Coupla People Package …" at bounding box center [422, 133] width 602 height 144
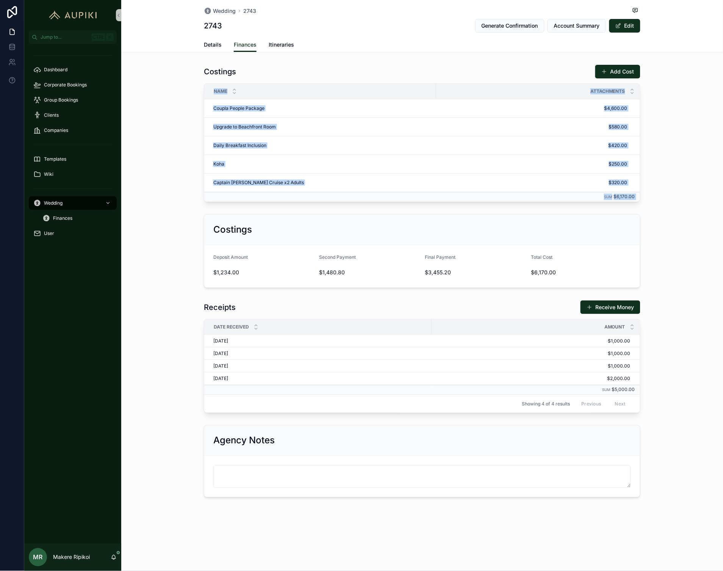
click at [647, 205] on div "Costings Add Cost Name Attachments Coupla People Package Coupla People Package …" at bounding box center [422, 133] width 602 height 144
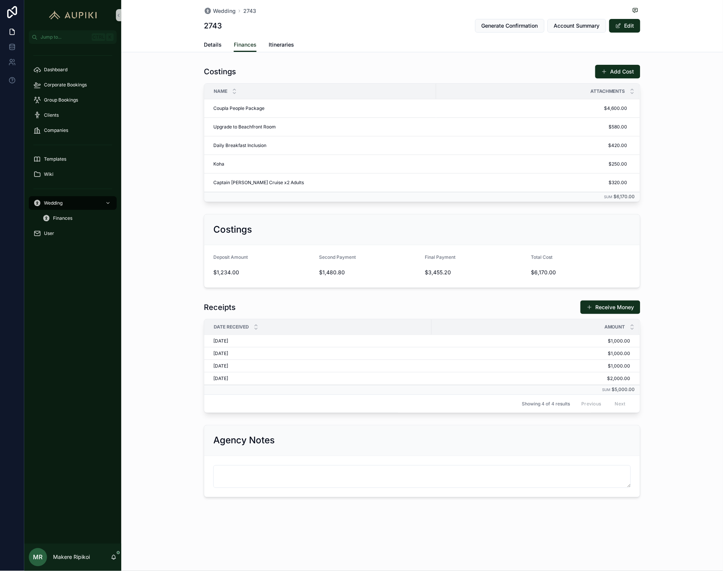
drag, startPoint x: 658, startPoint y: 205, endPoint x: 686, endPoint y: 251, distance: 53.8
click at [647, 250] on div "Costings Deposit Amount $1,234.00 Second Payment $1,480.80 Final Payment $3,455…" at bounding box center [422, 251] width 602 height 80
click at [69, 85] on span "Corporate Bookings" at bounding box center [65, 85] width 43 height 6
